Goal: Information Seeking & Learning: Learn about a topic

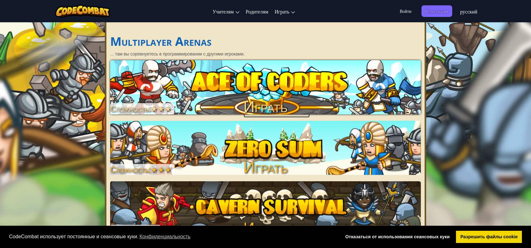
click at [171, 90] on img at bounding box center [265, 87] width 311 height 54
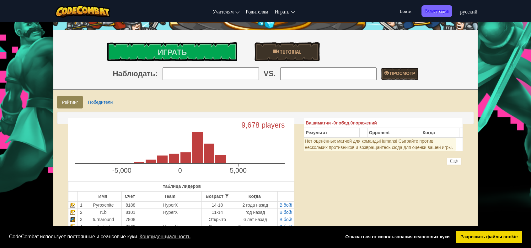
scroll to position [63, 0]
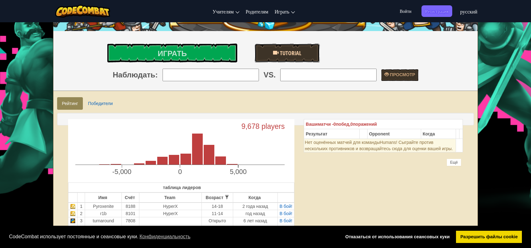
click at [290, 60] on link "Tutorial" at bounding box center [287, 53] width 65 height 19
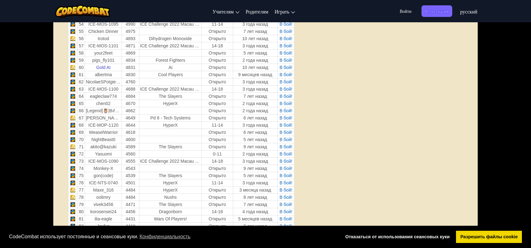
scroll to position [785, 0]
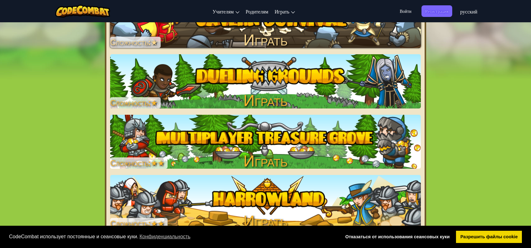
scroll to position [346, 0]
